Goal: Information Seeking & Learning: Learn about a topic

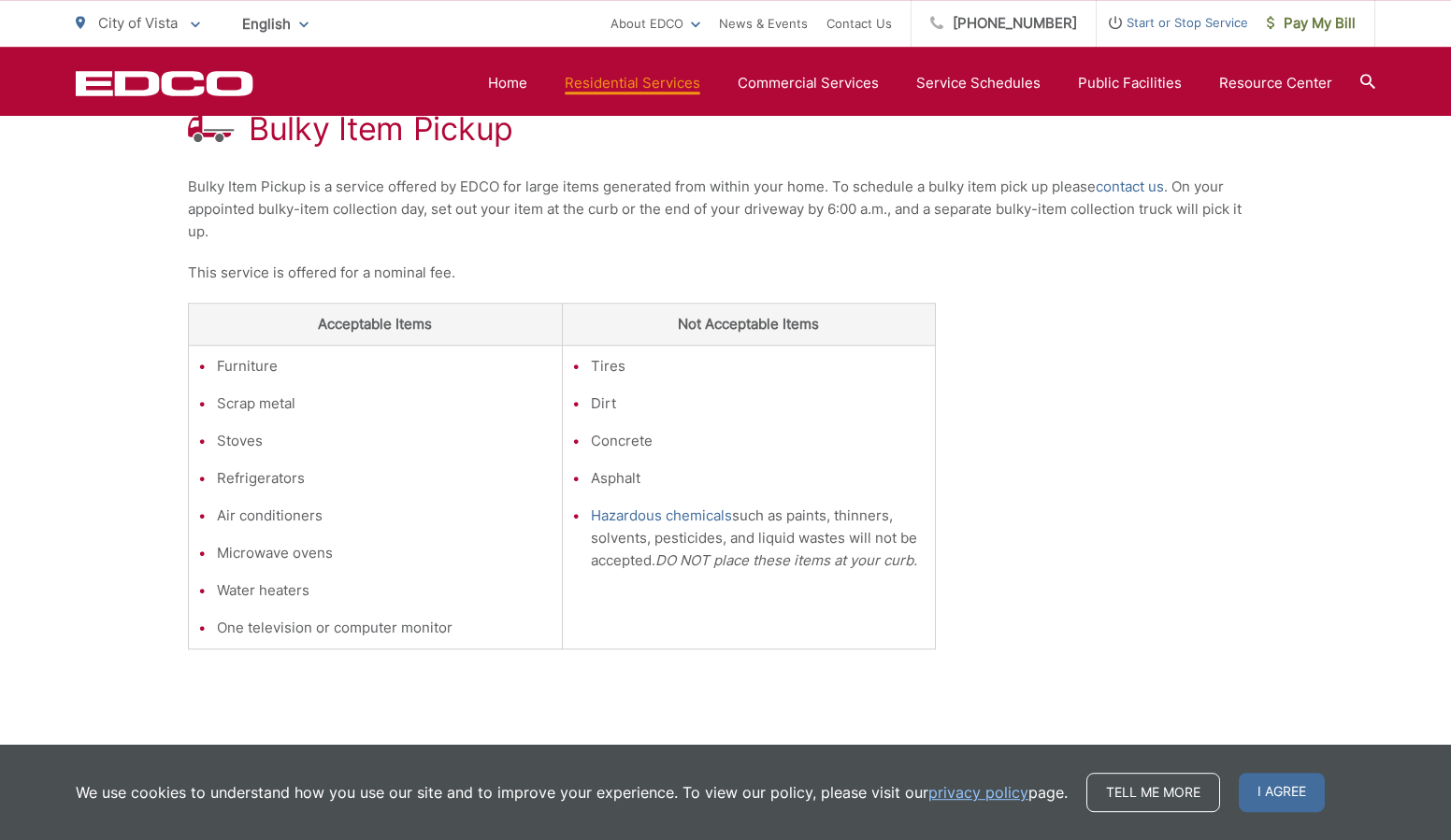
scroll to position [378, 0]
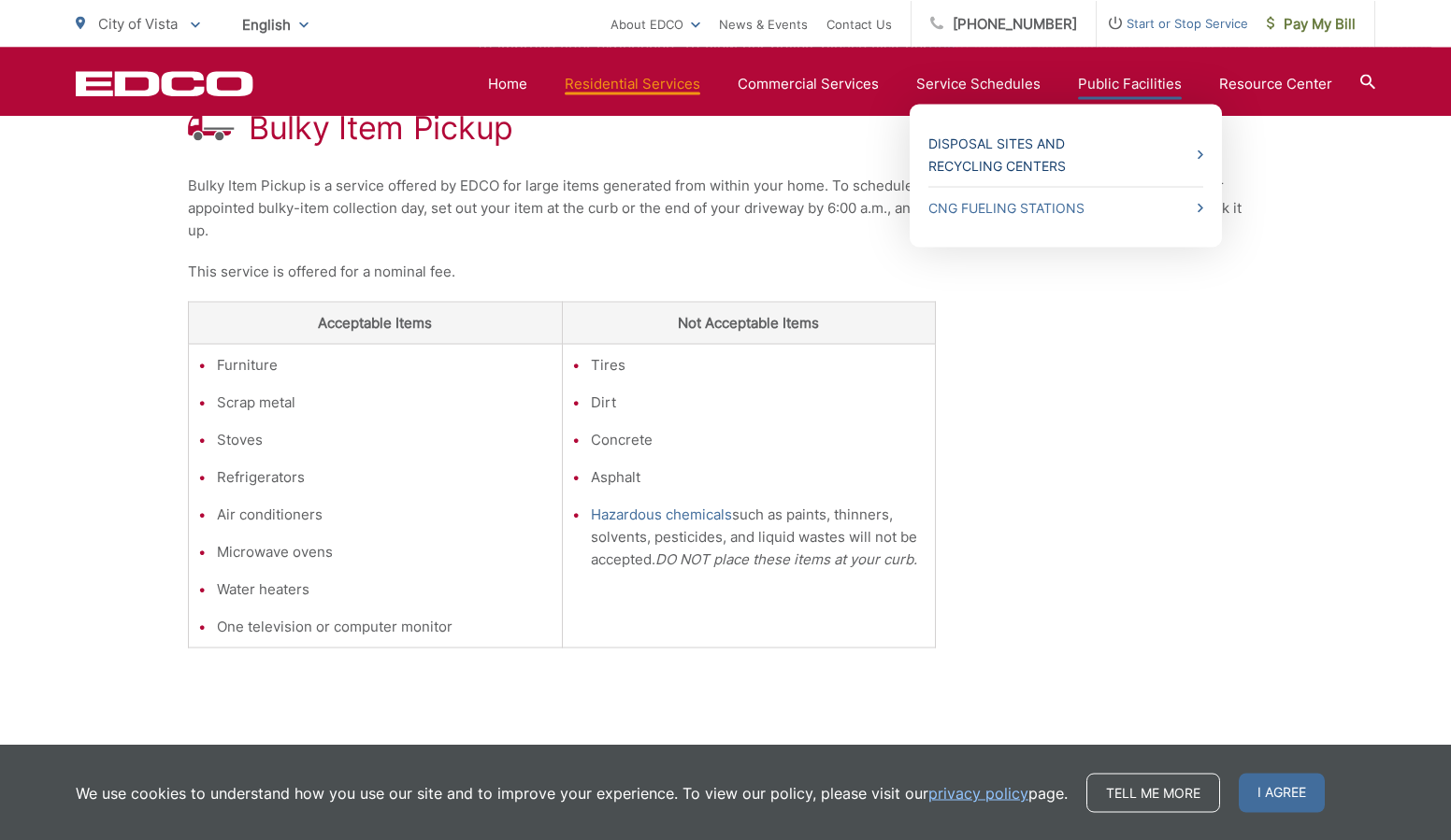
click at [1031, 142] on link "Disposal Sites and Recycling Centers" at bounding box center [1066, 154] width 275 height 45
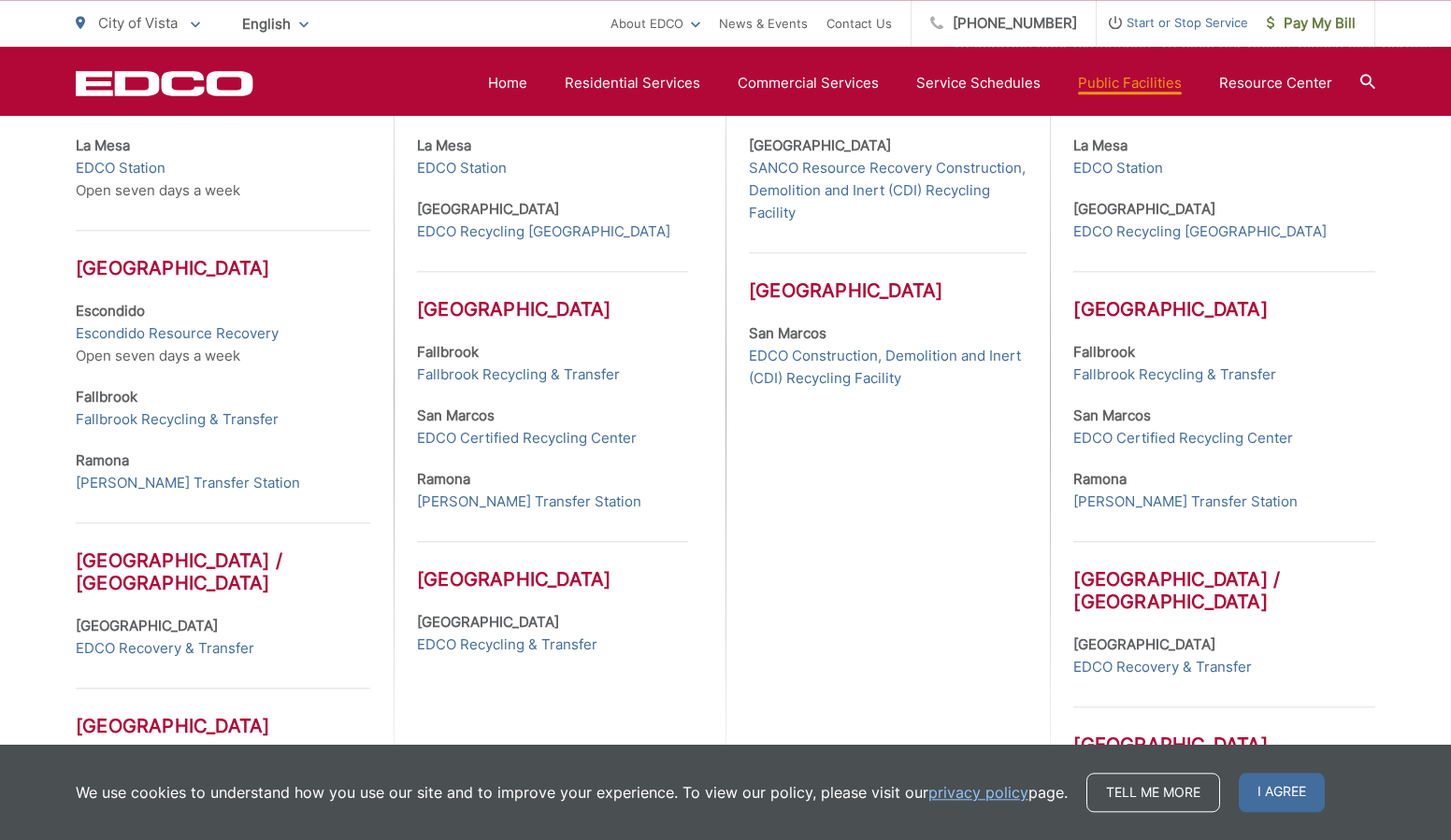
scroll to position [715, 0]
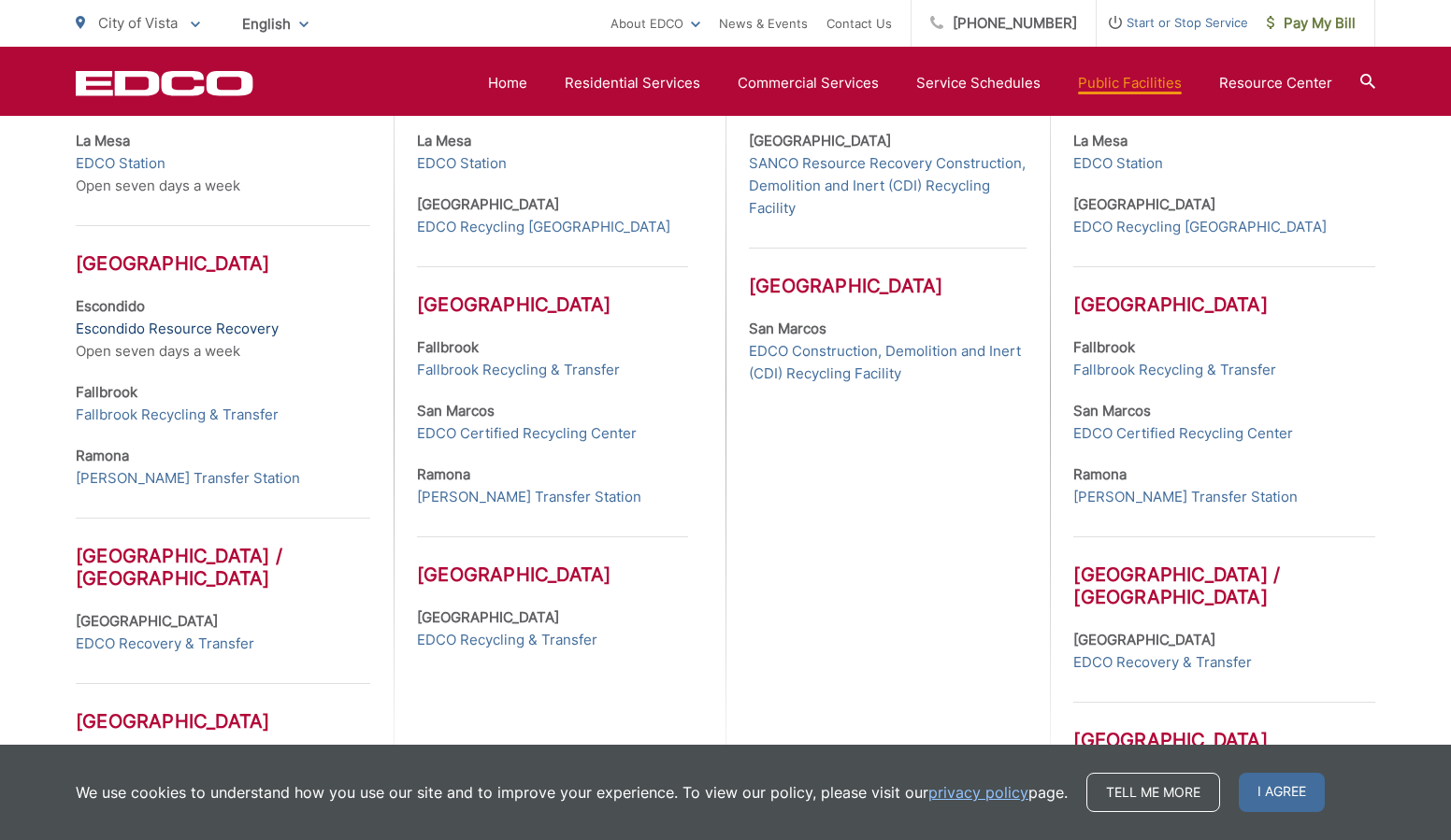
click at [185, 331] on link "Escondido Resource Recovery" at bounding box center [176, 329] width 203 height 23
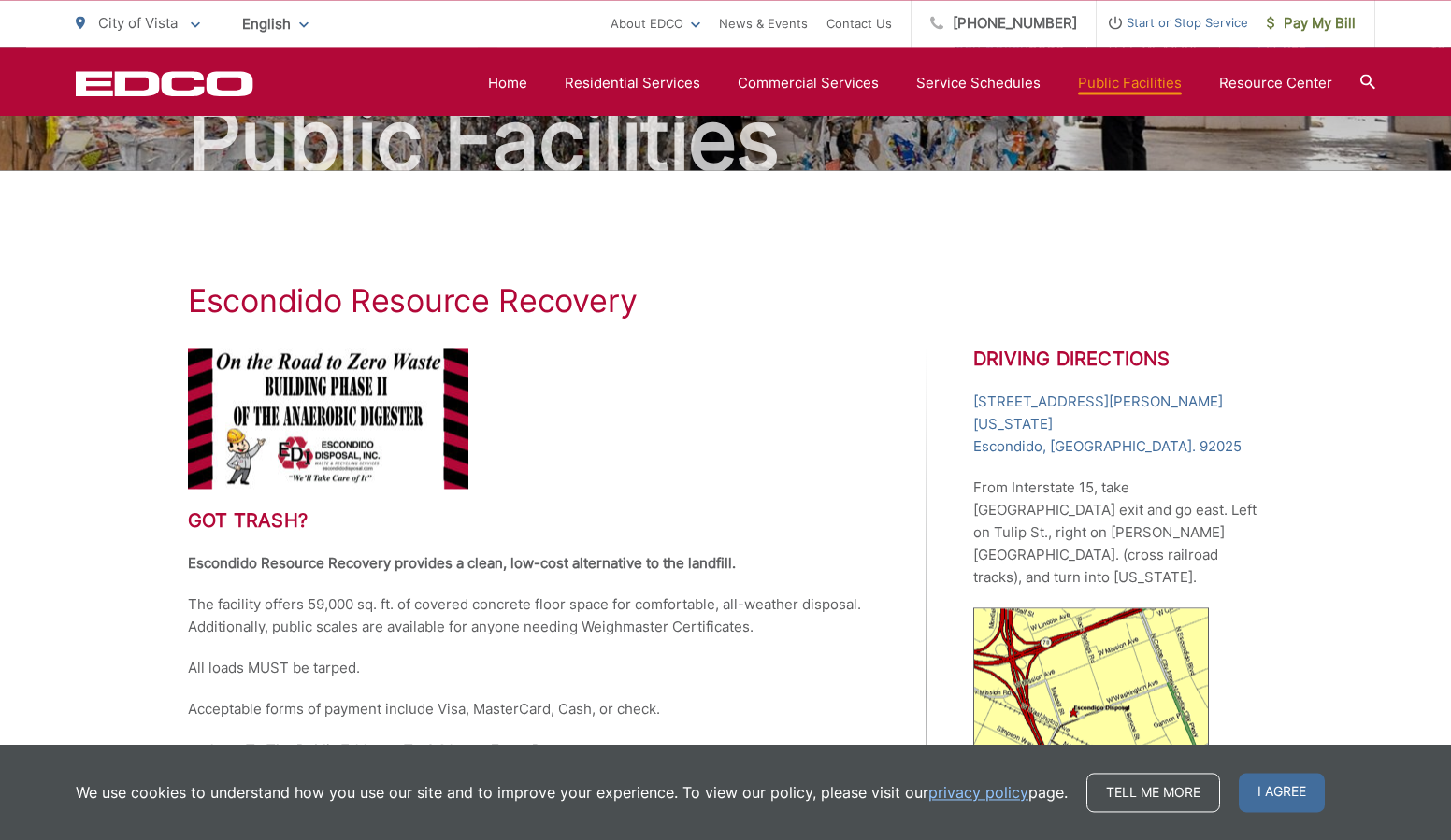
scroll to position [18, 0]
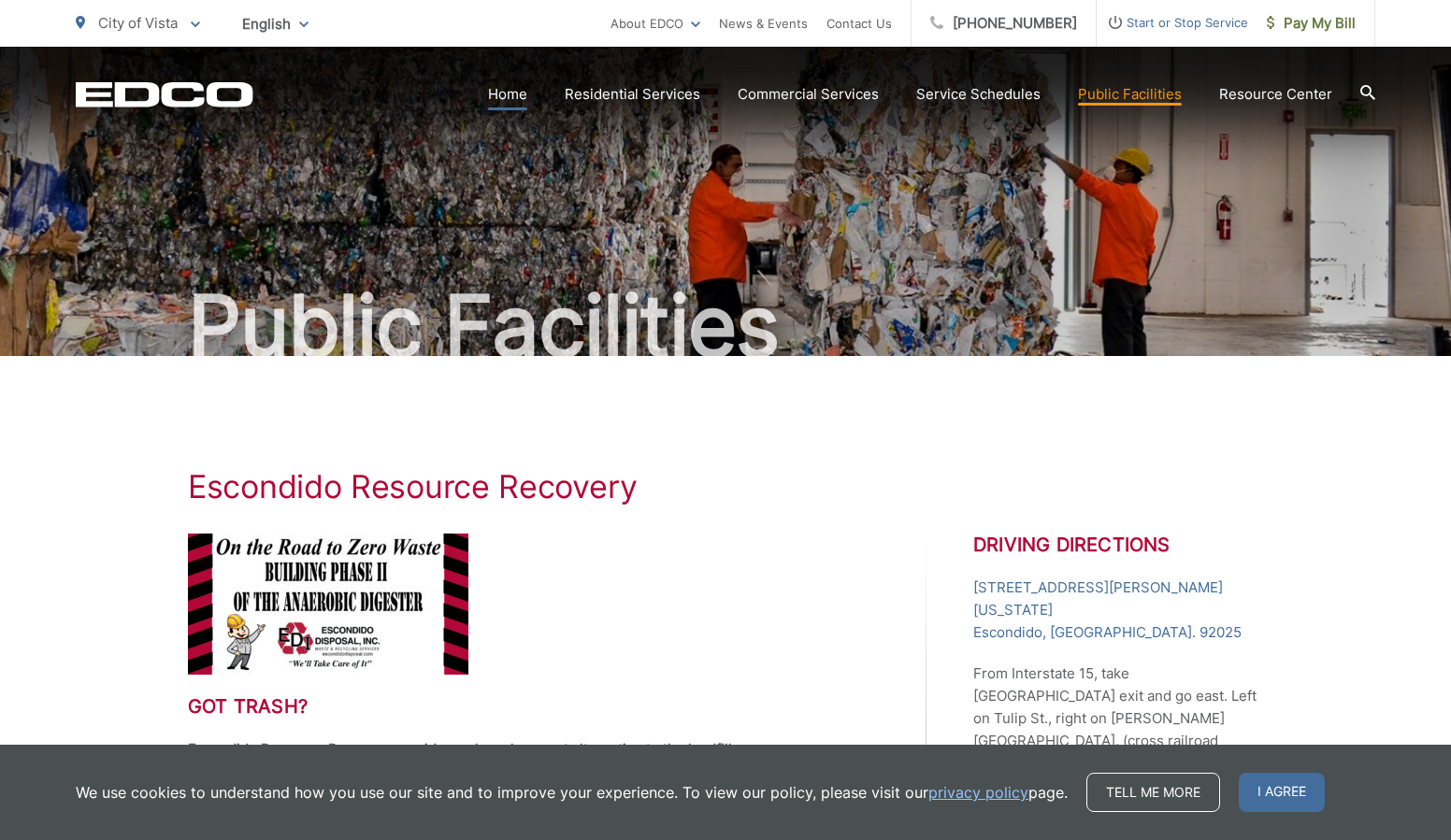
click at [514, 90] on link "Home" at bounding box center [508, 94] width 40 height 23
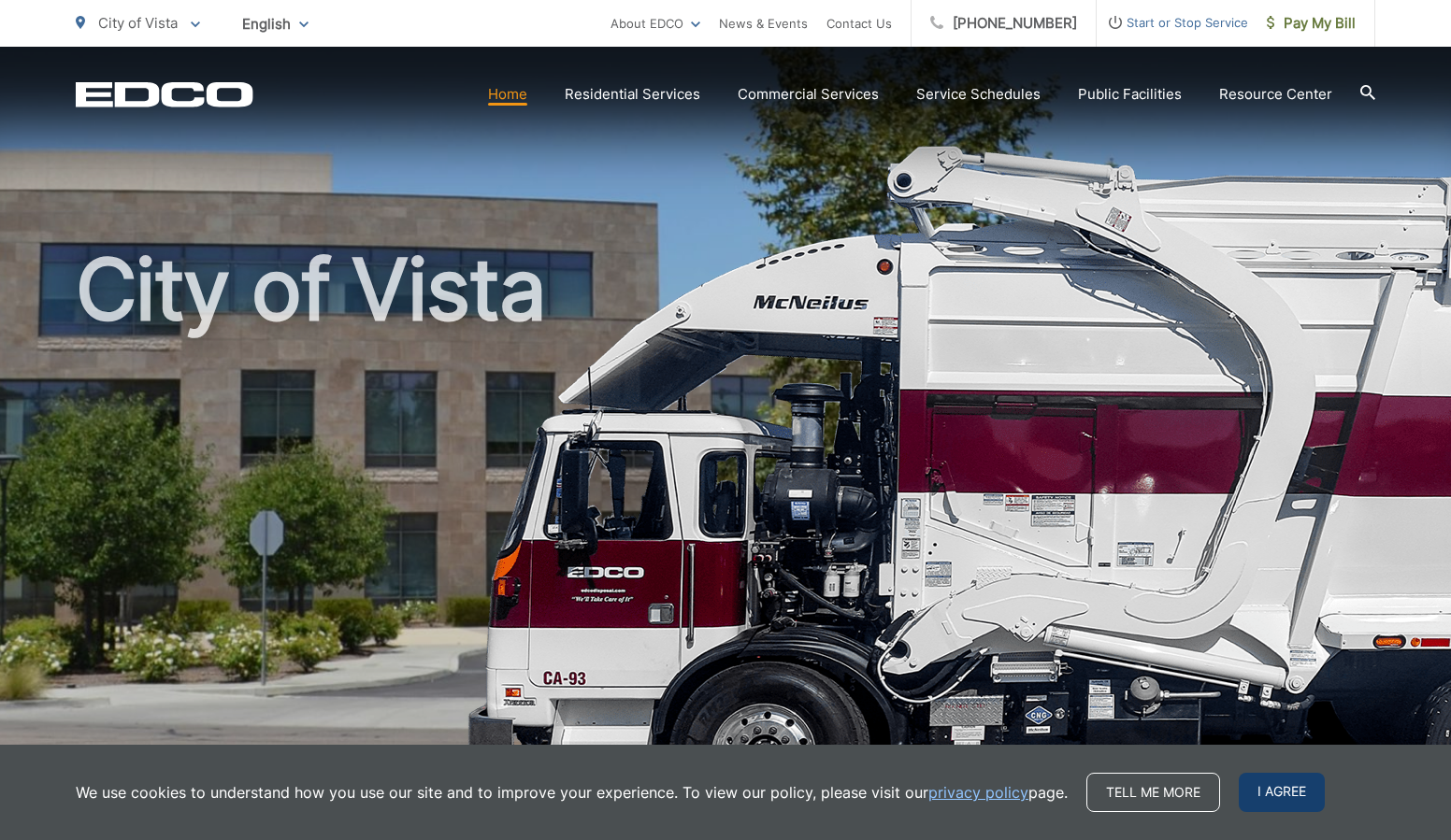
click at [1271, 795] on span "I agree" at bounding box center [1281, 793] width 86 height 40
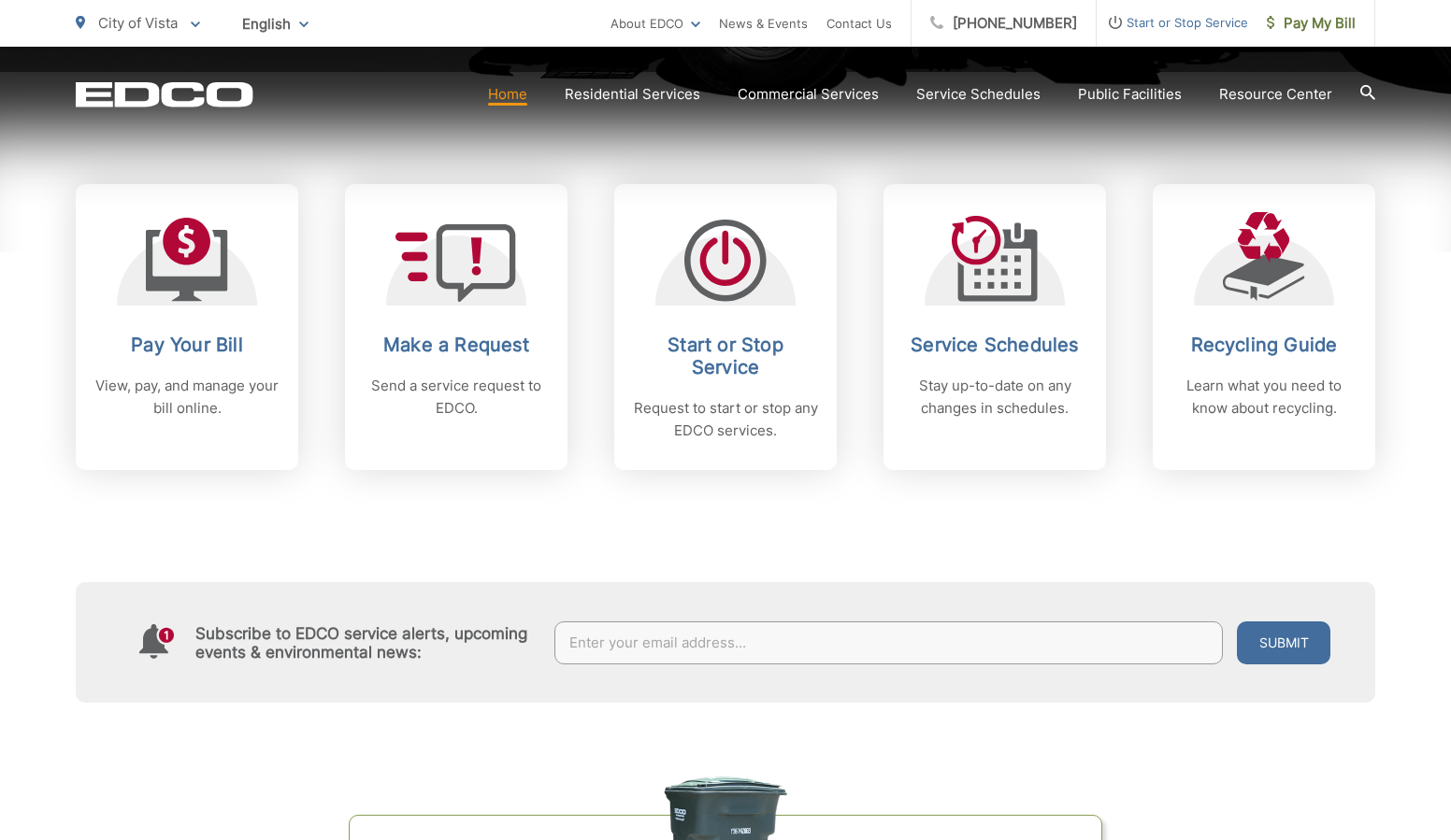
scroll to position [747, 0]
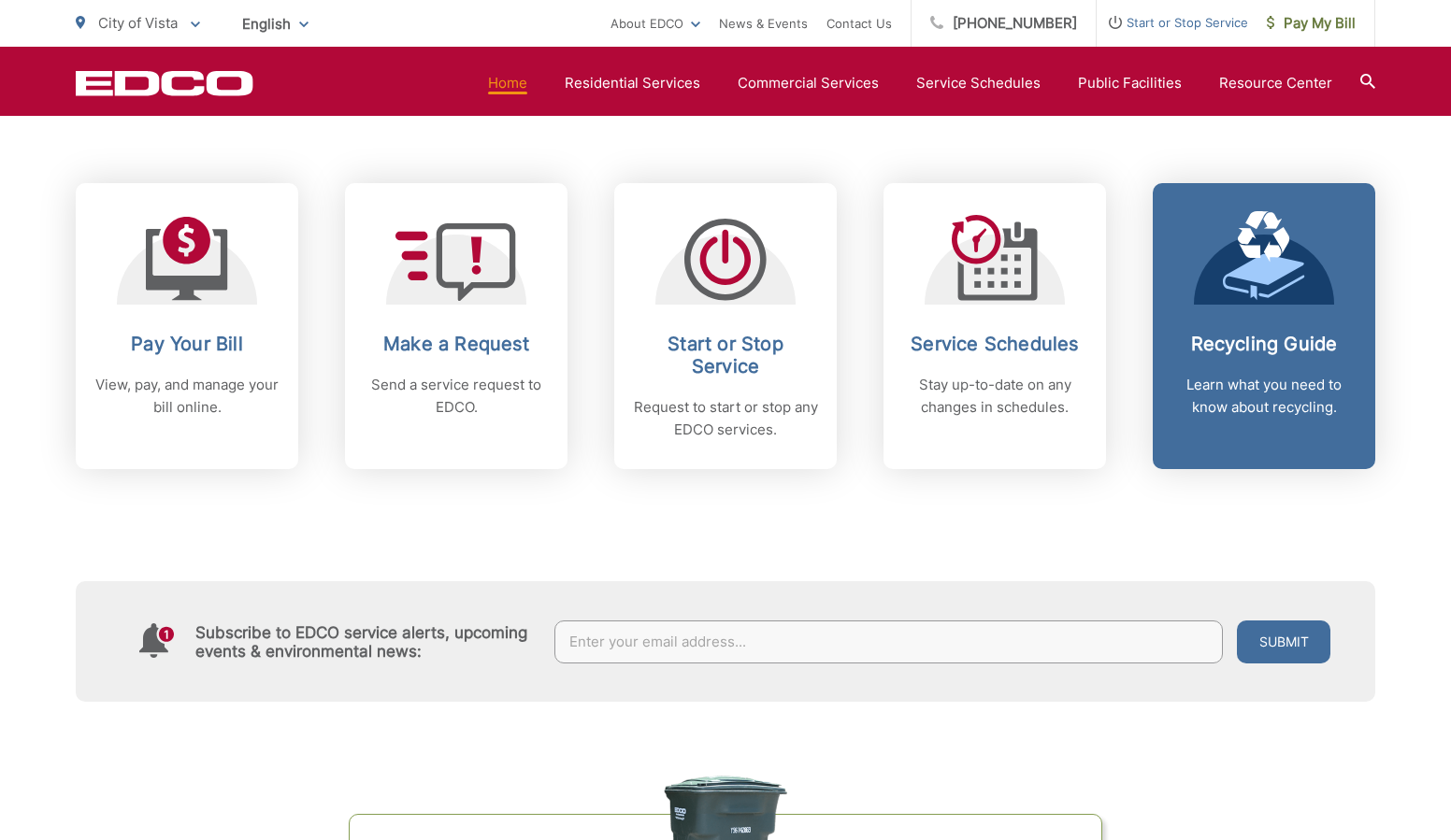
click at [1302, 358] on div "Recycling Guide Learn what you need to know about recycling." at bounding box center [1264, 375] width 185 height 86
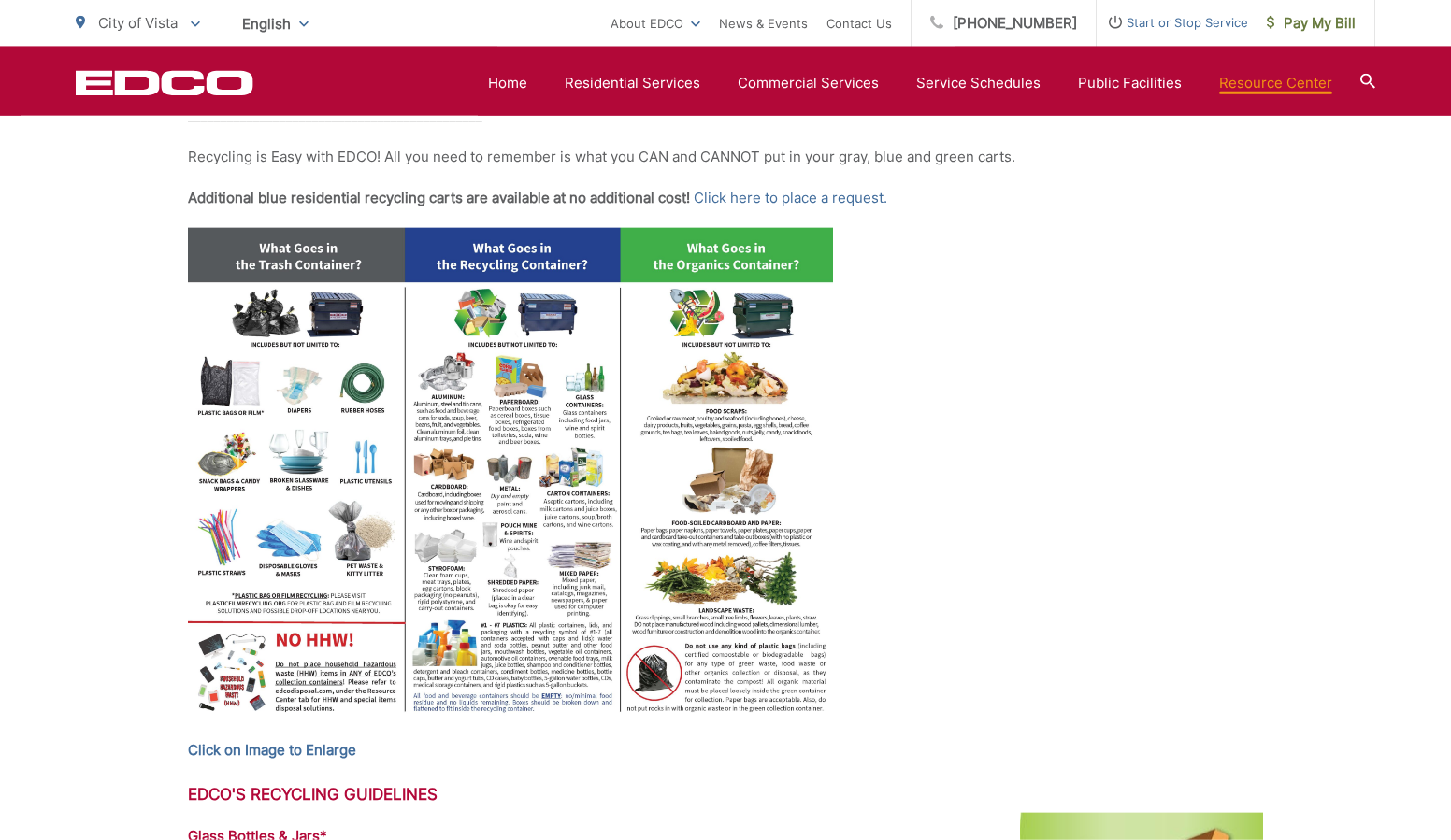
scroll to position [810, 0]
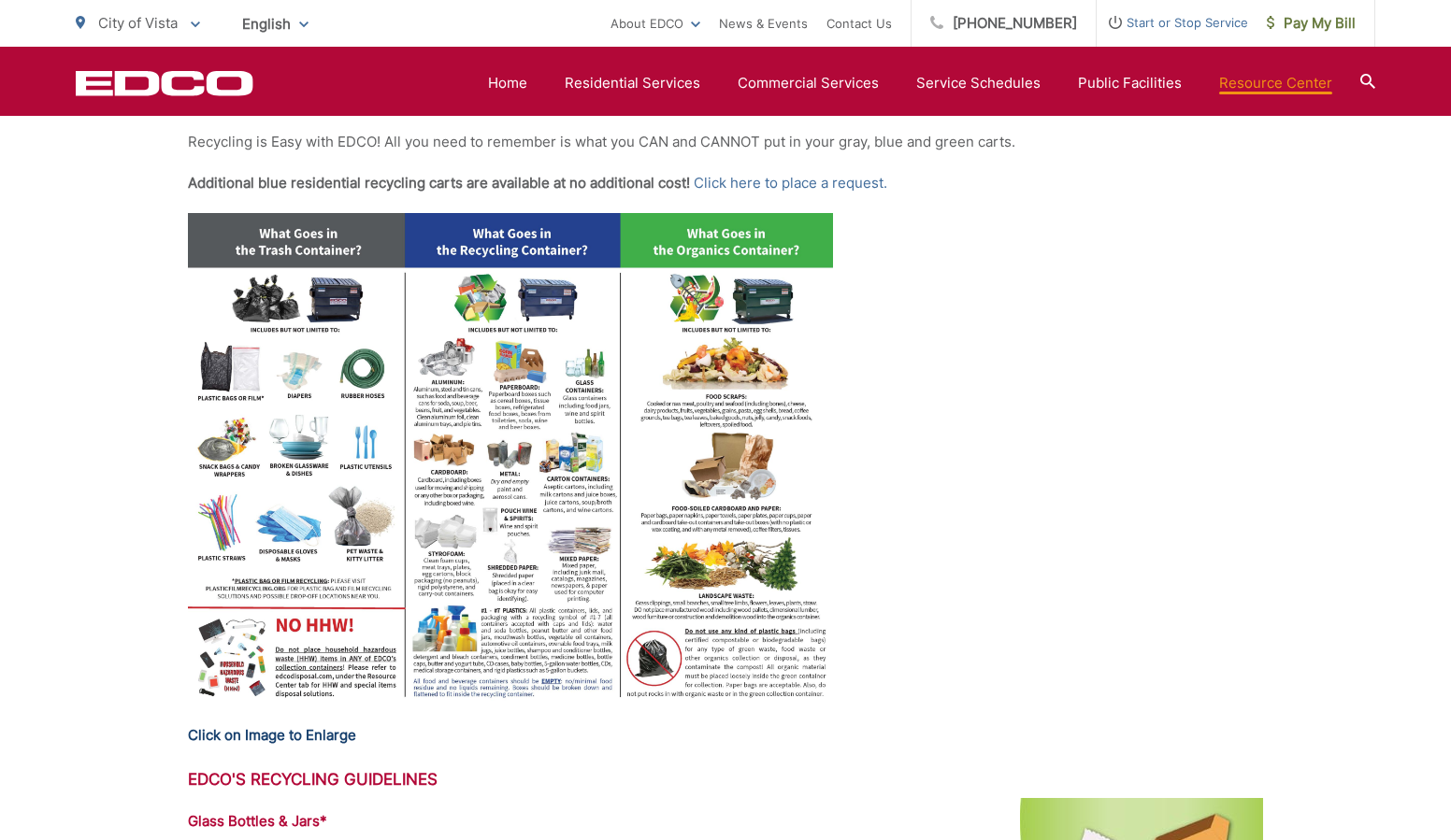
click at [344, 736] on strong "Click on Image to Enlarge" at bounding box center [271, 735] width 169 height 18
